Goal: Task Accomplishment & Management: Use online tool/utility

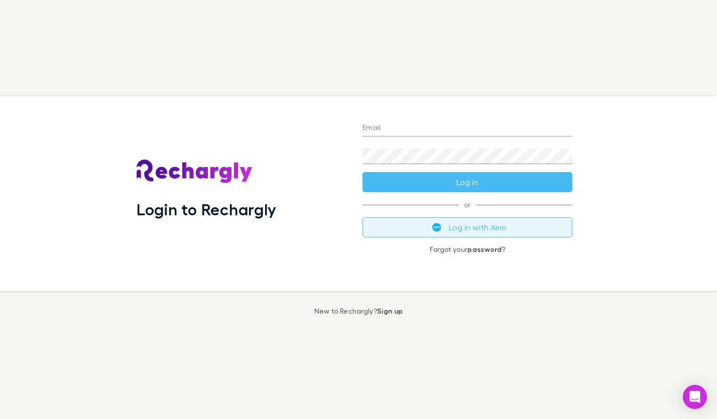
click at [434, 227] on img "submit" at bounding box center [436, 227] width 9 height 9
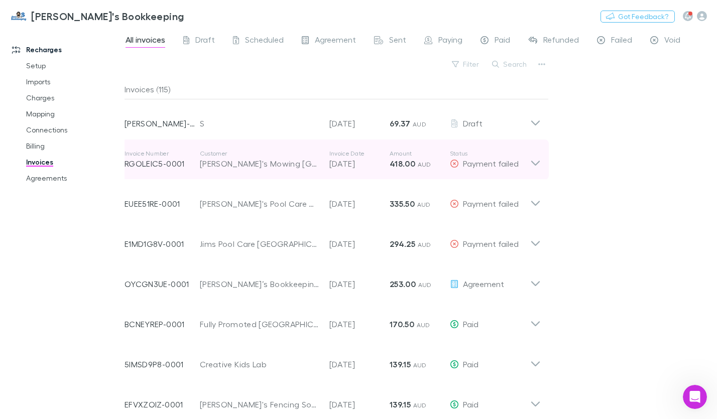
click at [540, 163] on icon at bounding box center [535, 160] width 11 height 20
